Goal: Check status: Check status

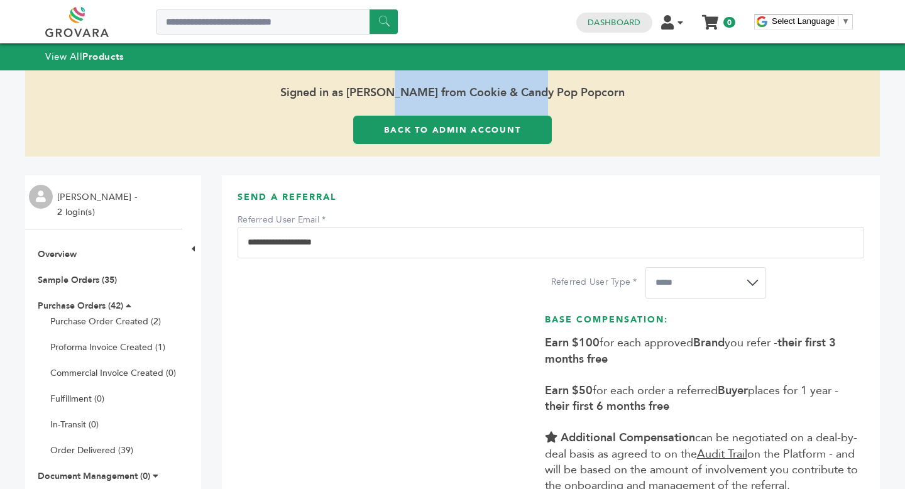
click at [452, 133] on link "Back to Admin Account" at bounding box center [452, 130] width 199 height 28
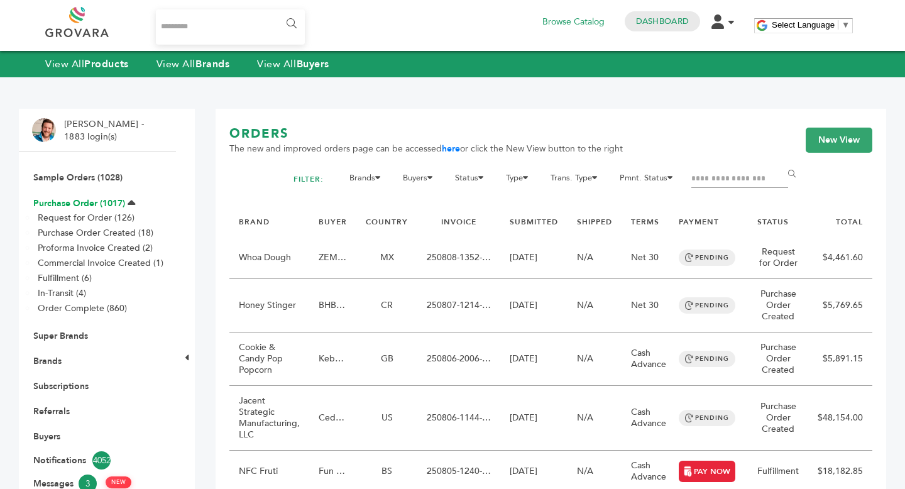
click at [79, 209] on link "Purchase Order (1017)" at bounding box center [79, 203] width 92 height 12
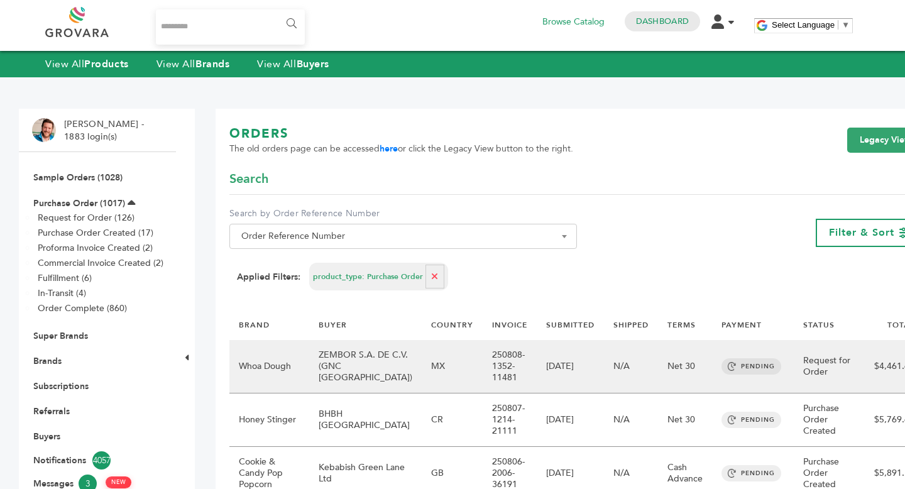
click at [501, 354] on td "250808-1352-11481" at bounding box center [510, 366] width 54 height 53
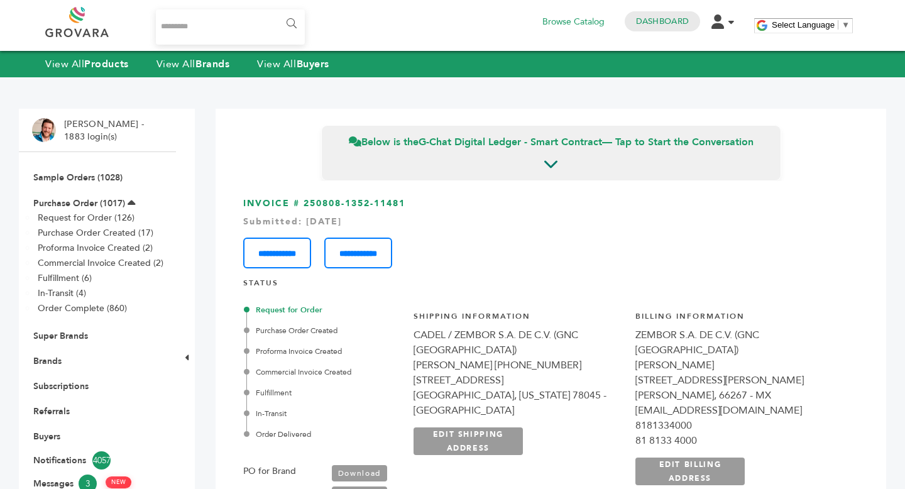
scroll to position [544, 0]
drag, startPoint x: 304, startPoint y: 203, endPoint x: 427, endPoint y: 204, distance: 123.2
click at [427, 204] on h3 "**********" at bounding box center [550, 232] width 615 height 71
copy h3 "250808-1352-11481"
